Goal: Task Accomplishment & Management: Manage account settings

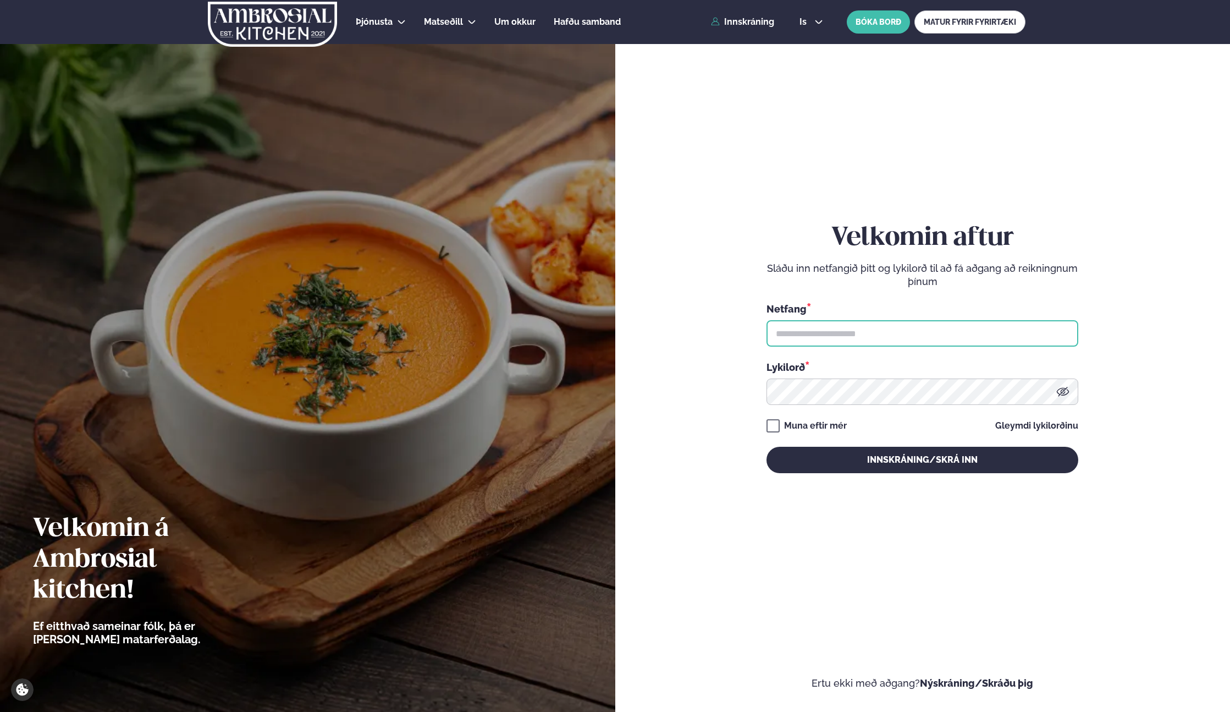
click at [785, 332] on input "text" at bounding box center [923, 333] width 312 height 26
type input "**********"
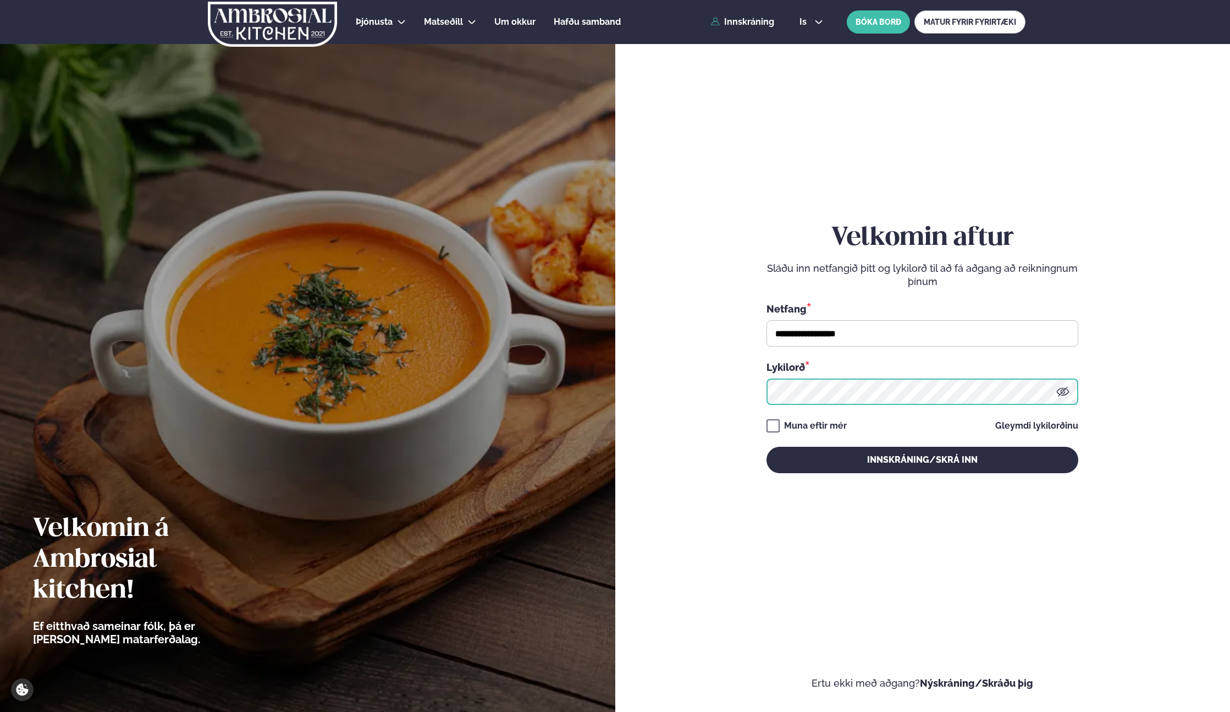
click at [767, 447] on button "Innskráning/Skrá inn" at bounding box center [923, 460] width 312 height 26
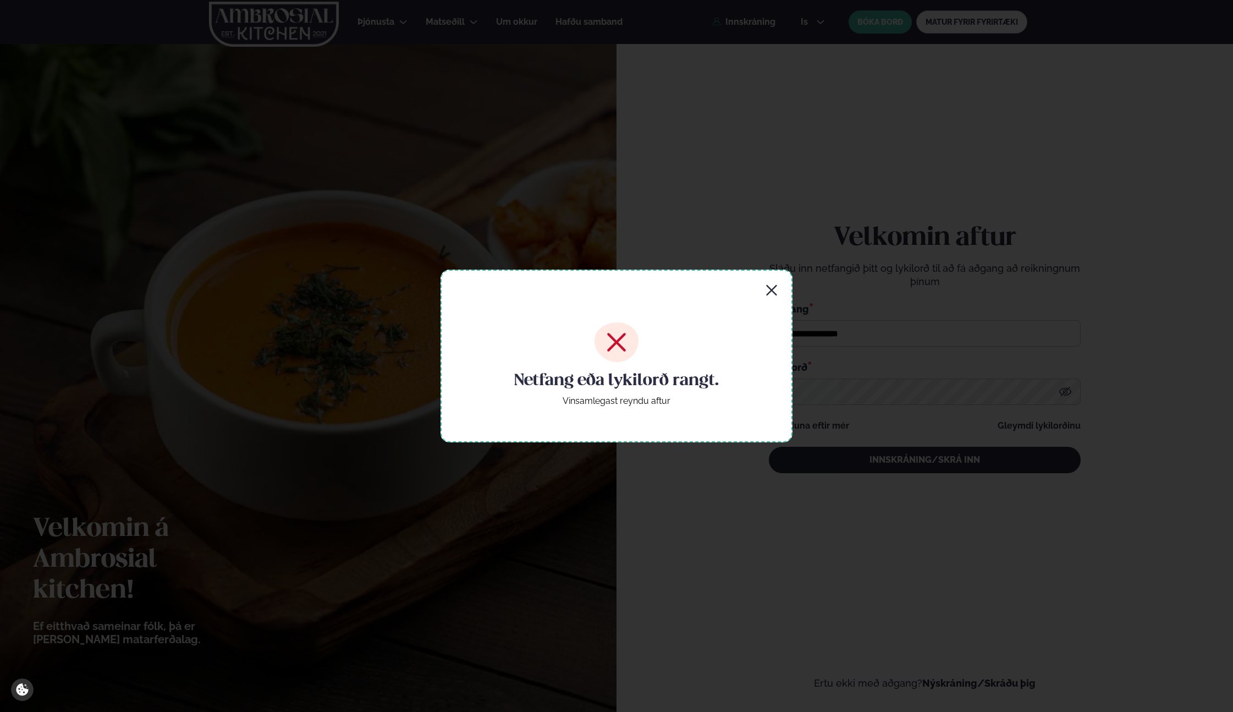
click at [785, 332] on div "Netfang eða lykilorð rangt. Vinsamlegast reyndu aftur" at bounding box center [617, 355] width 352 height 173
click at [772, 288] on icon "button" at bounding box center [771, 290] width 13 height 13
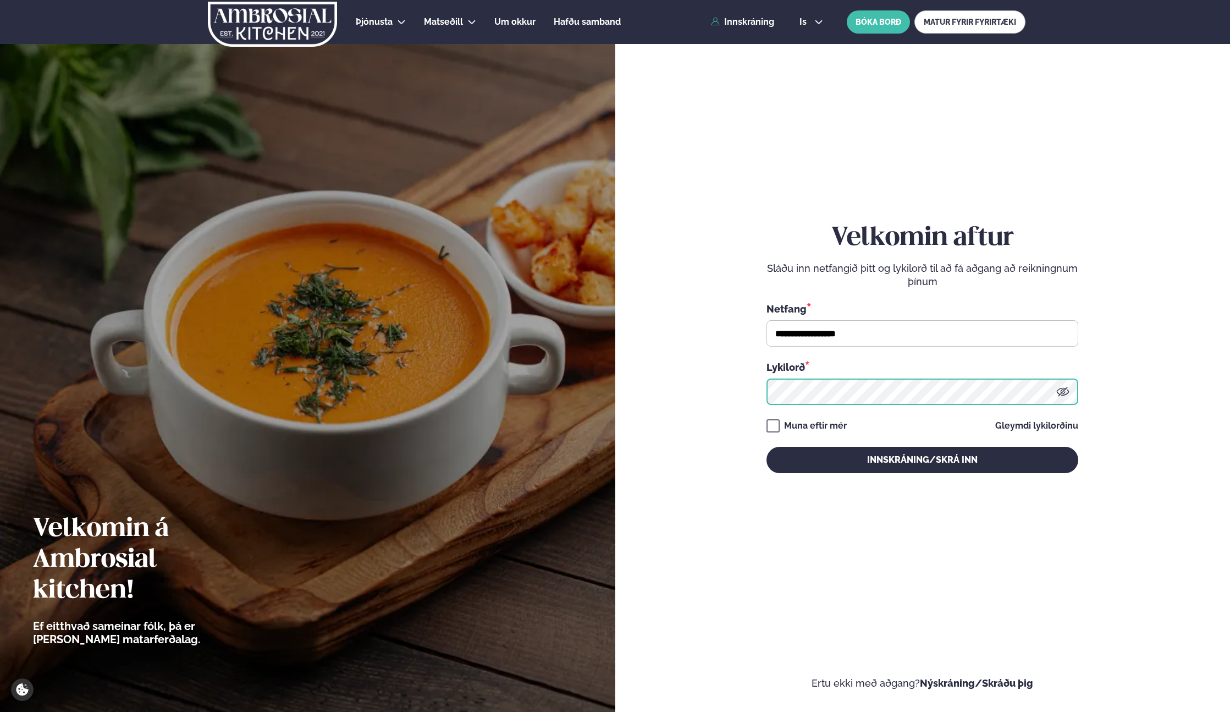
click at [767, 447] on button "Innskráning/Skrá inn" at bounding box center [923, 460] width 312 height 26
